Goal: Task Accomplishment & Management: Manage account settings

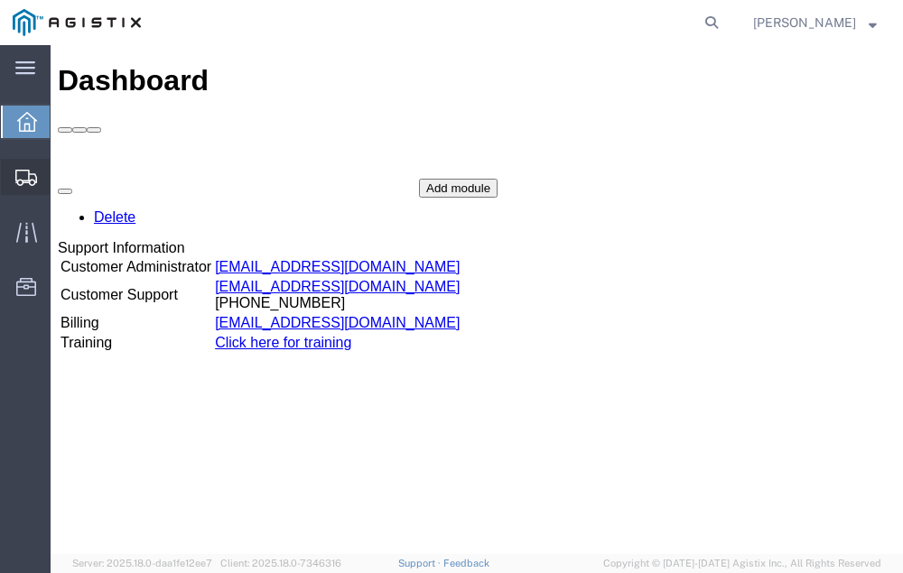
click at [0, 0] on span "Shipment Manager" at bounding box center [0, 0] width 0 height 0
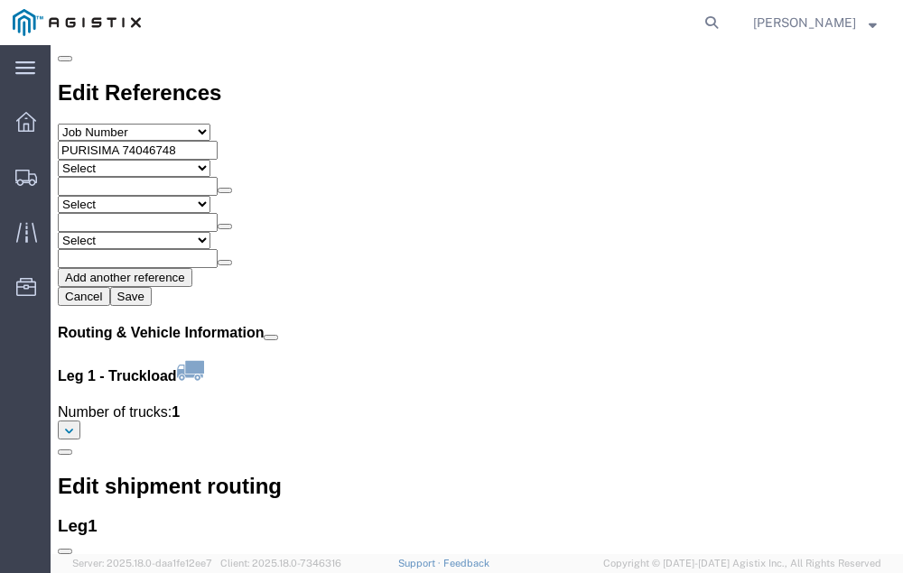
scroll to position [2068, 0]
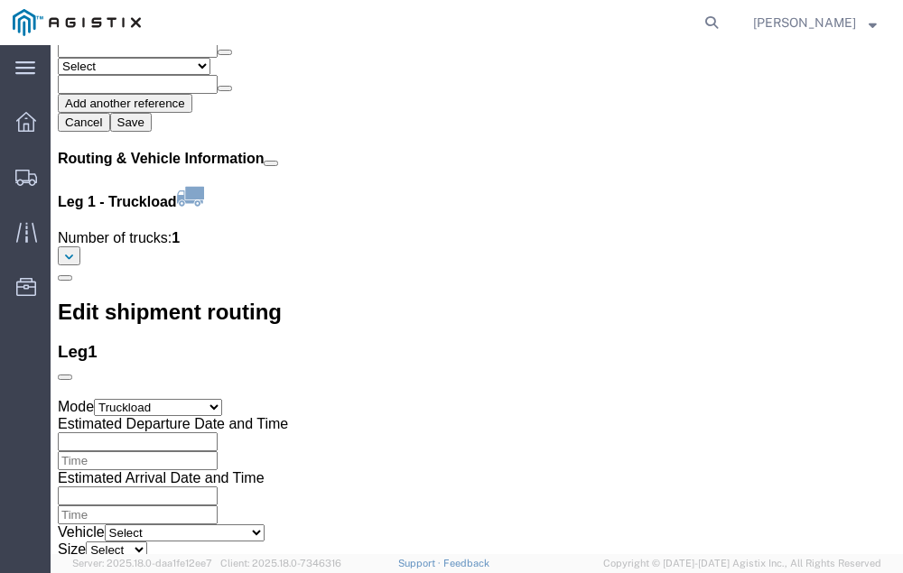
click link "Confirm"
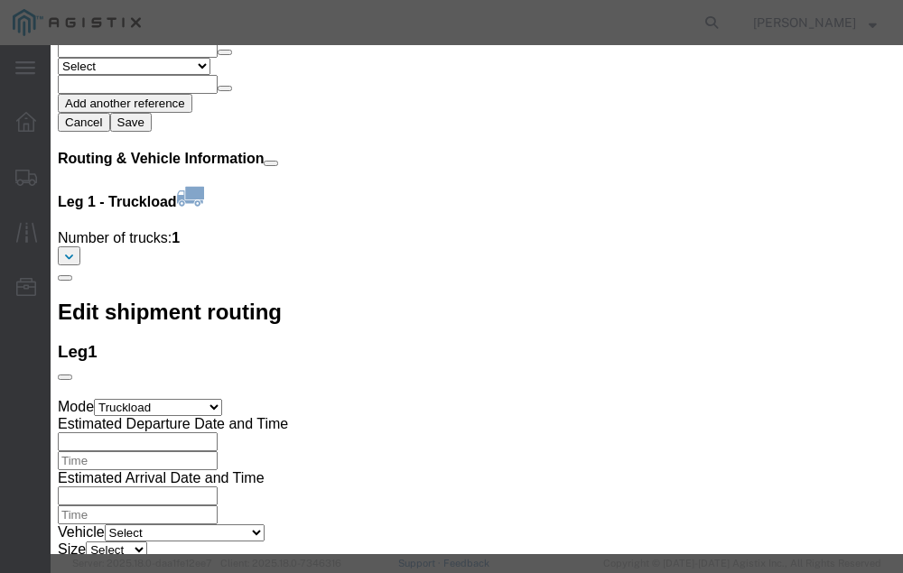
click input "checkbox"
checkbox input "true"
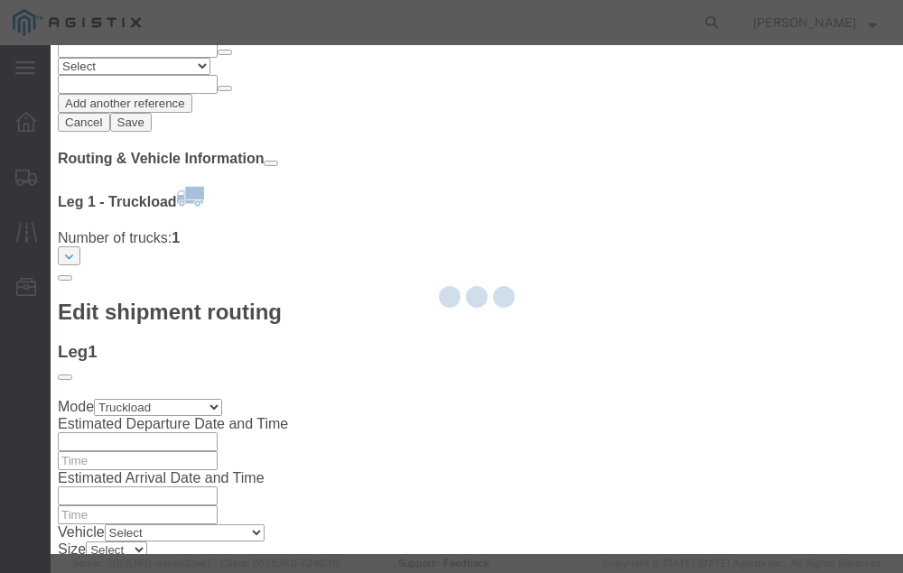
type input "[PERSON_NAME]"
type input "[PHONE_NUMBER]"
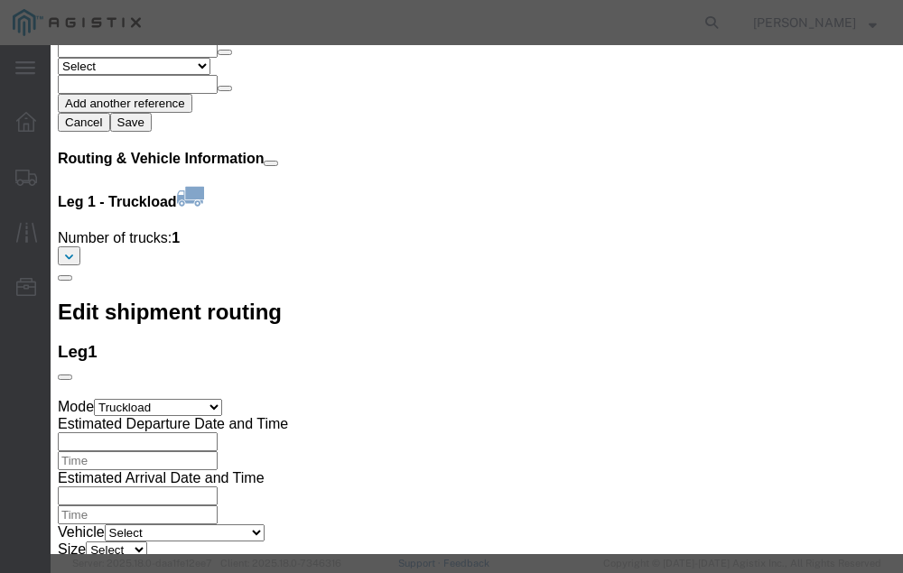
click input "text"
type input "56707427"
click button "Submit"
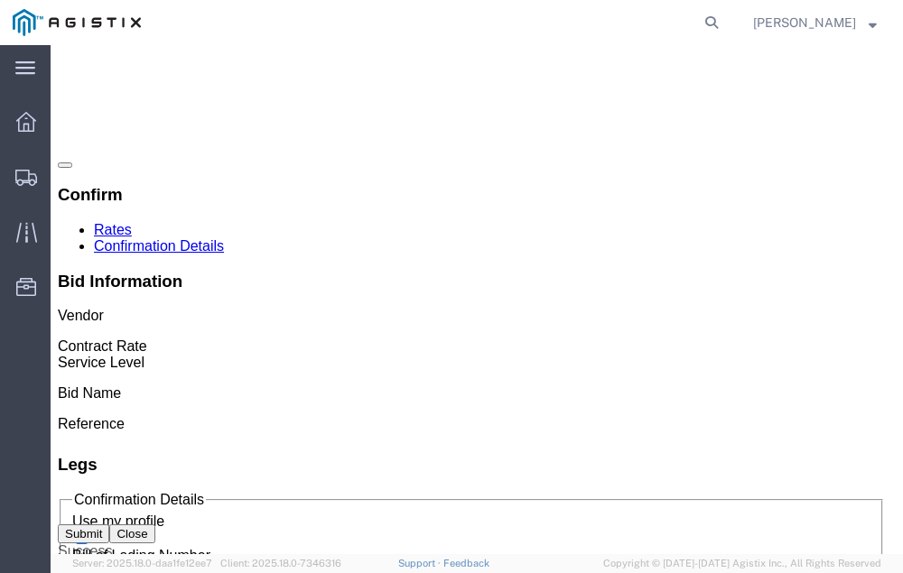
scroll to position [0, 0]
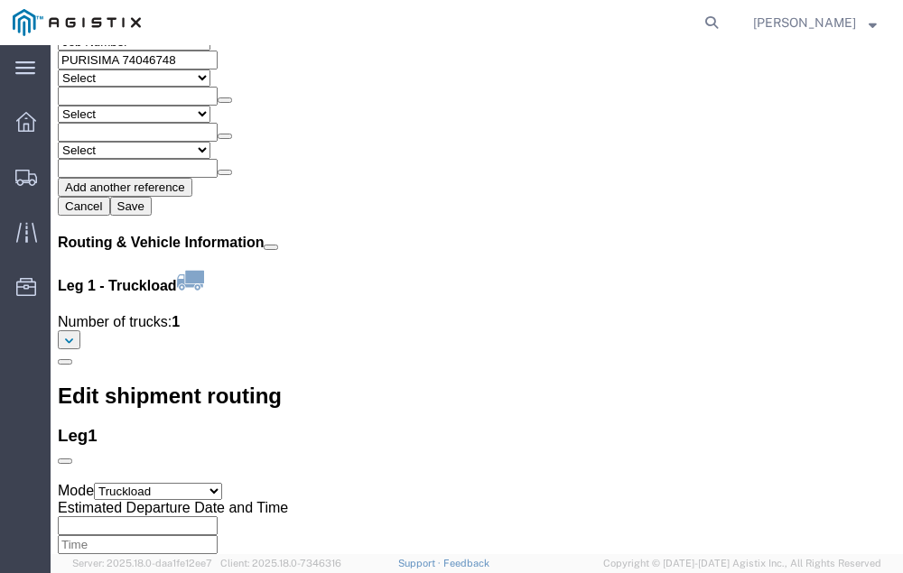
scroll to position [2151, 0]
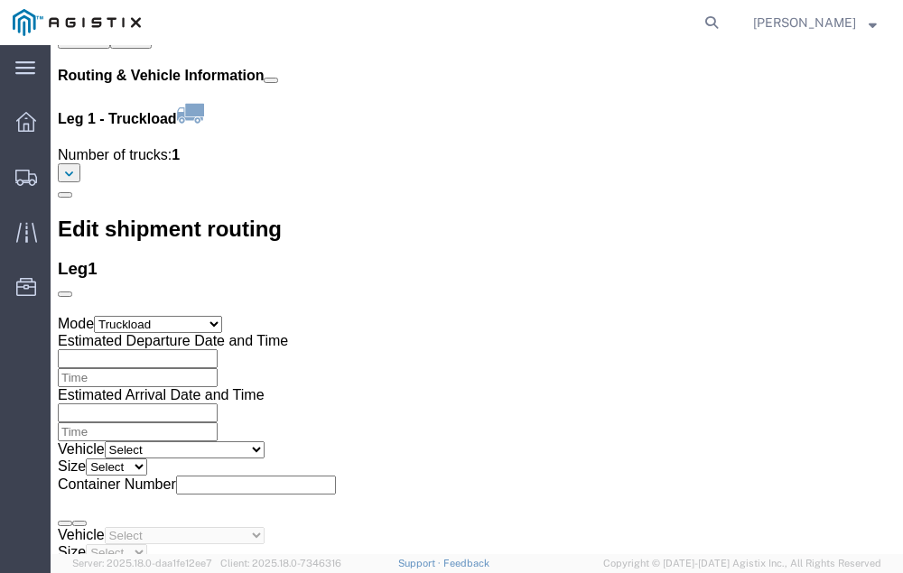
click link "Confirm"
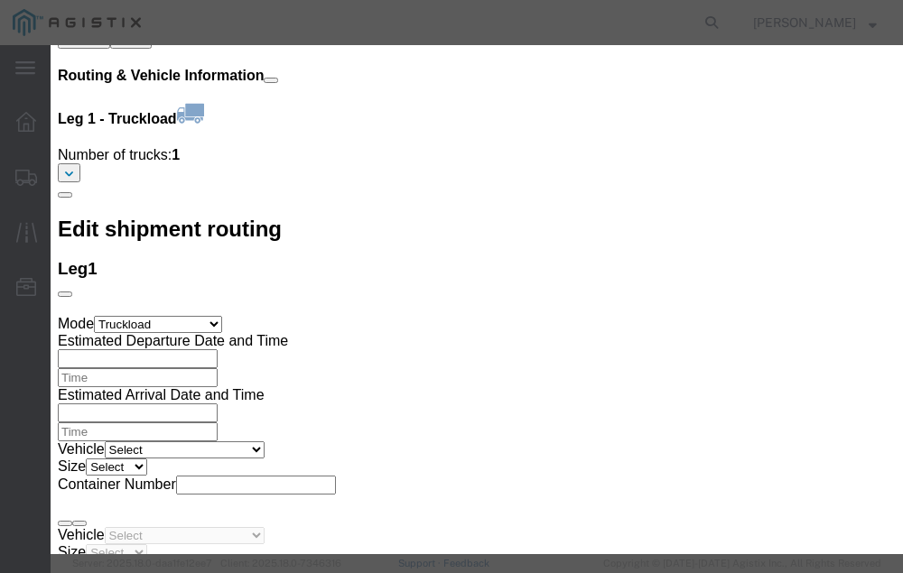
click input "checkbox"
checkbox input "true"
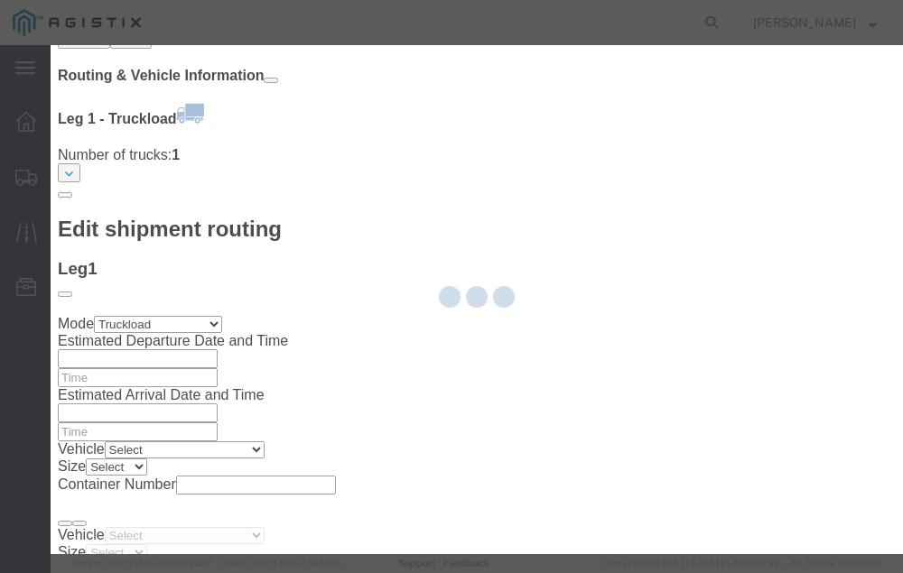
type input "[PERSON_NAME]"
type input "[PHONE_NUMBER]"
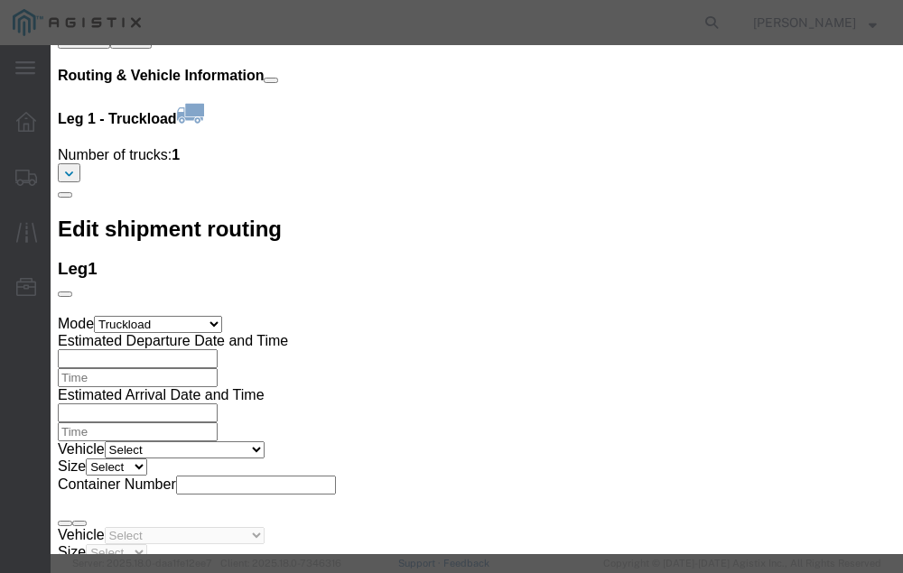
click input "text"
type input "56707490"
click button "Submit"
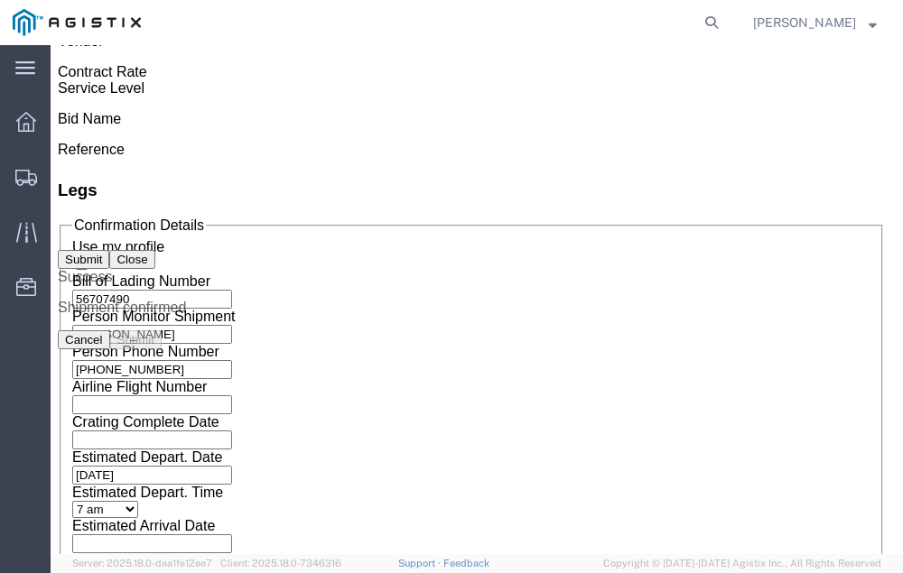
scroll to position [0, 0]
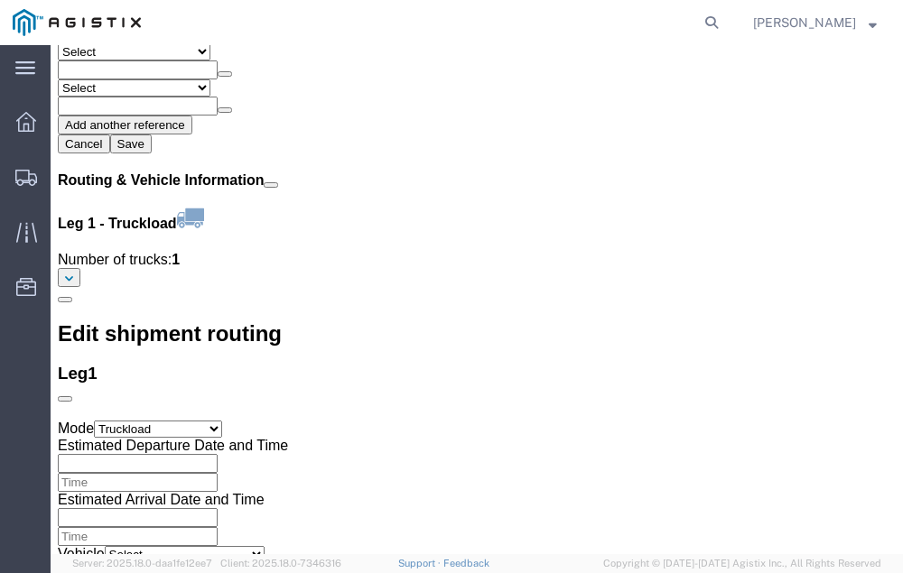
scroll to position [2050, 0]
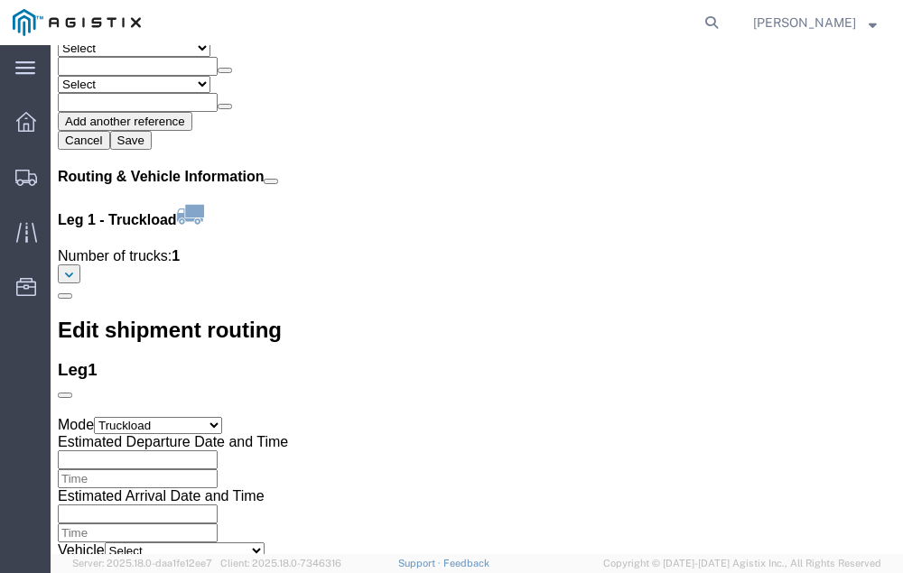
click link "Confirm"
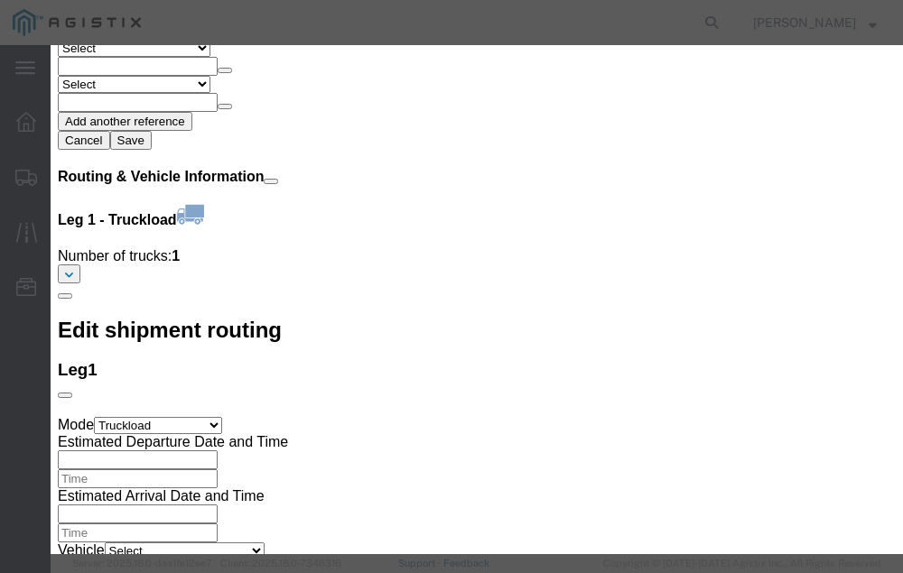
click input "checkbox"
checkbox input "true"
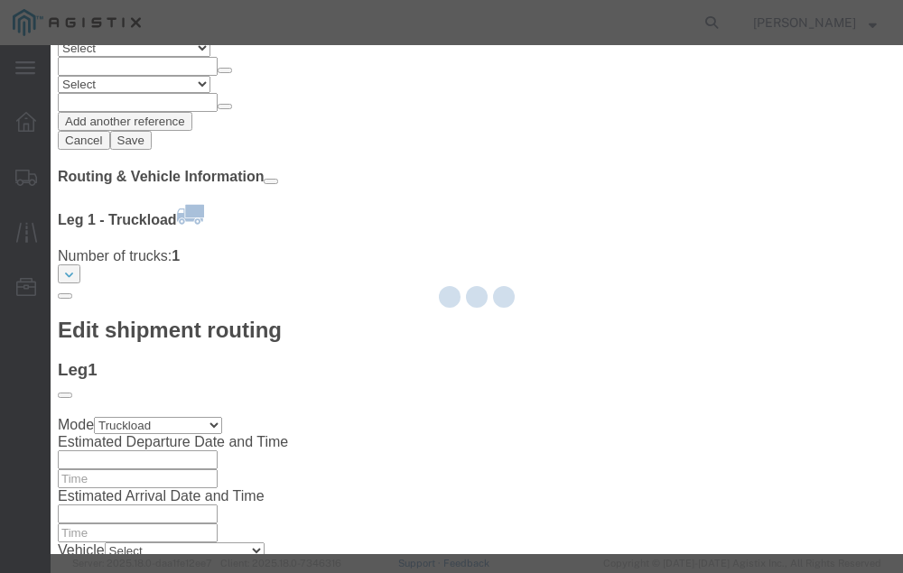
type input "[PERSON_NAME]"
type input "[PHONE_NUMBER]"
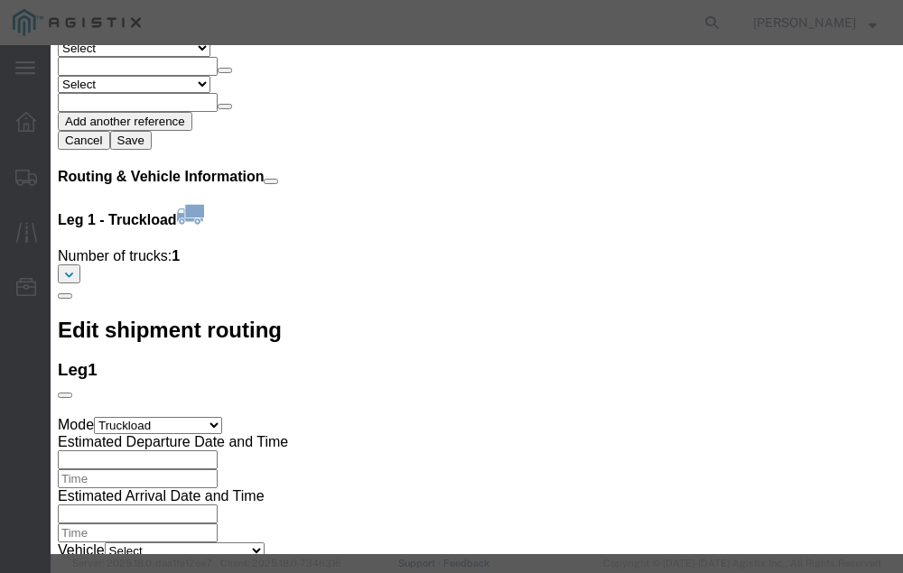
click input "text"
type input "56708228"
click button "Submit"
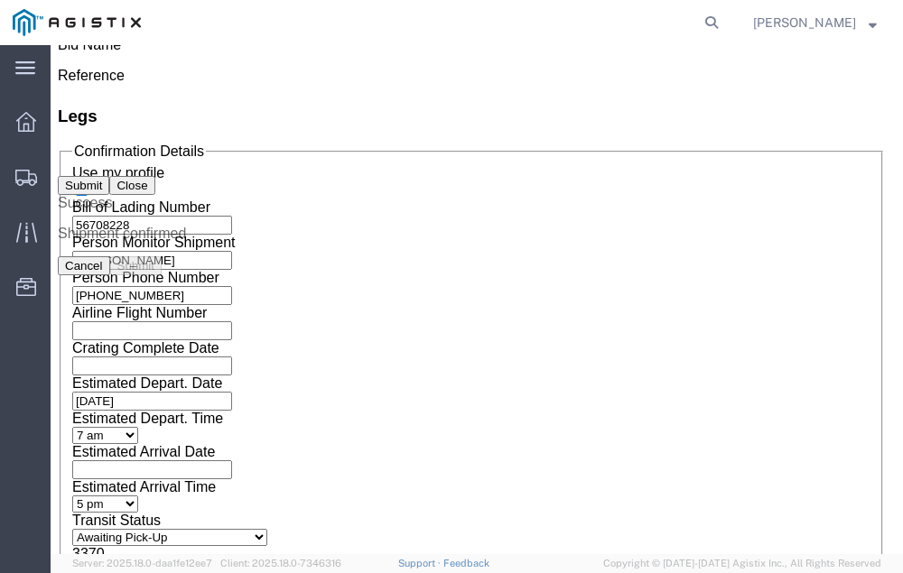
scroll to position [0, 0]
